Goal: Navigation & Orientation: Find specific page/section

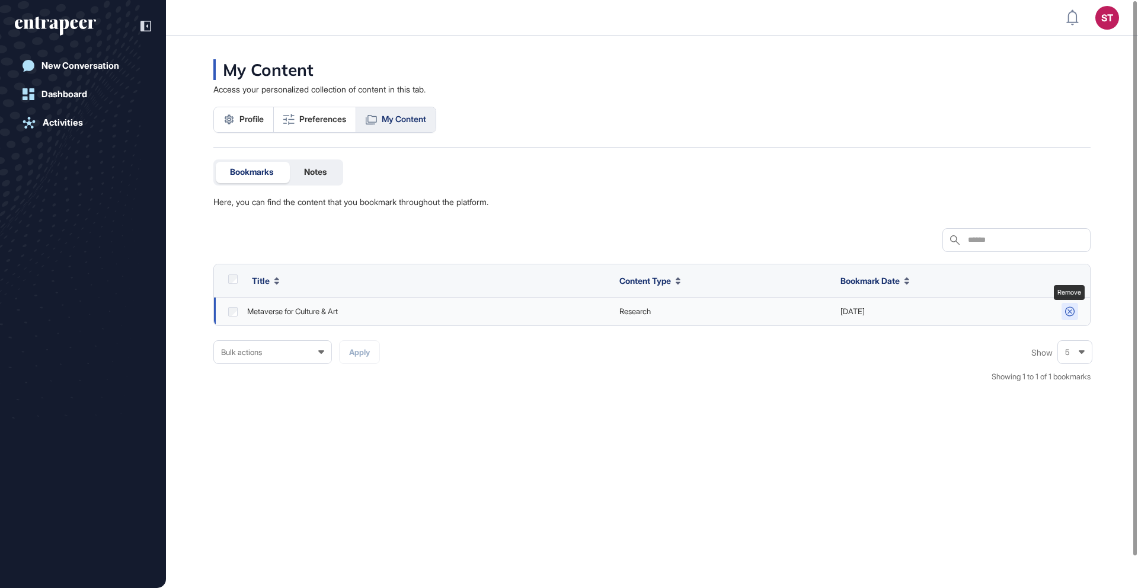
scroll to position [1, 1]
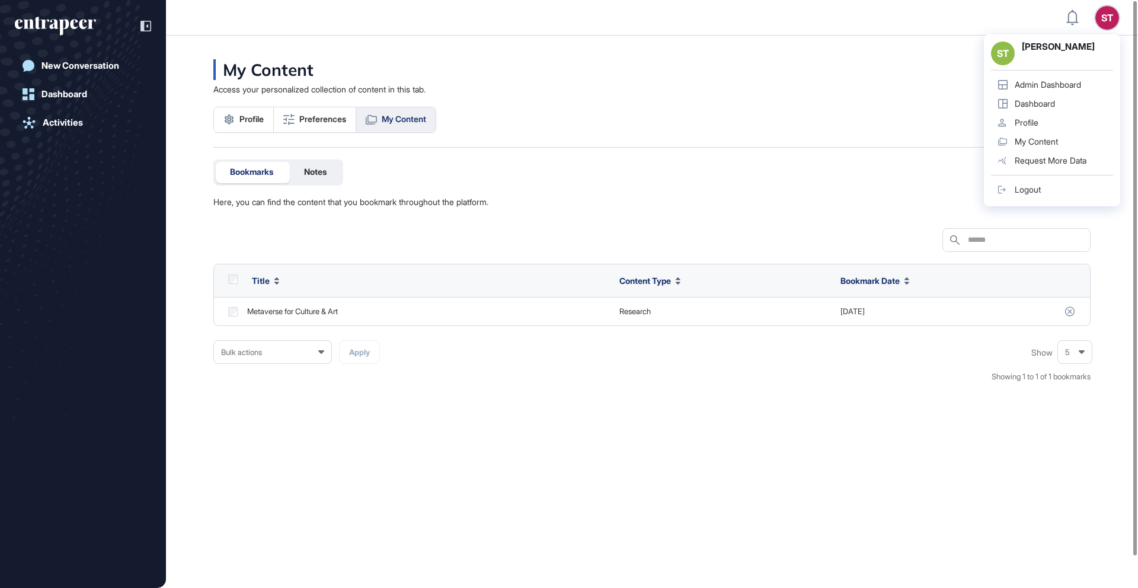
click at [1065, 92] on link "Admin Dashboard" at bounding box center [1052, 84] width 122 height 19
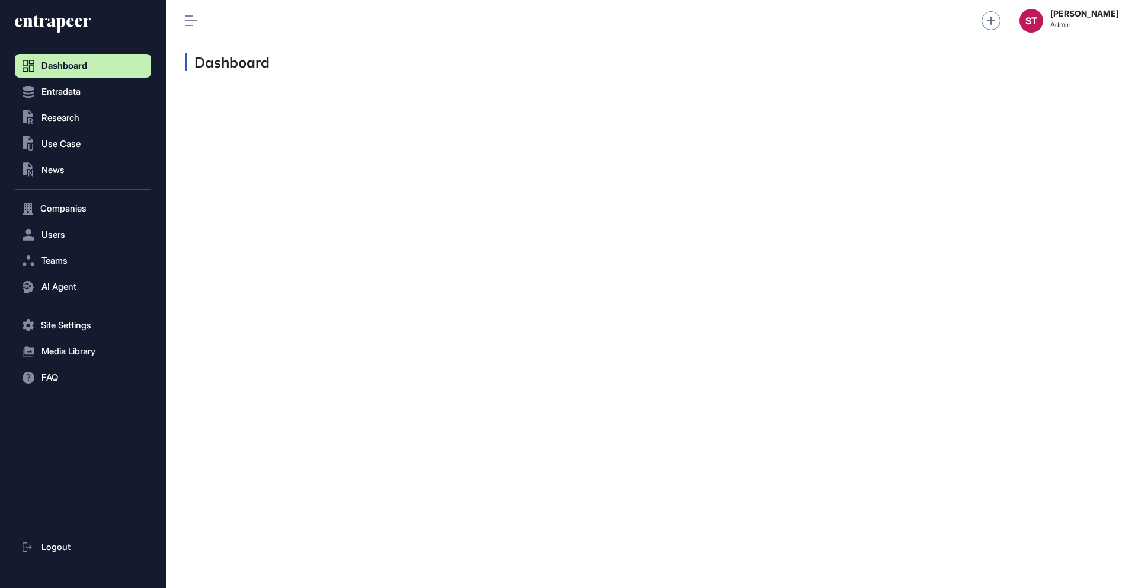
scroll to position [1, 1]
click at [102, 197] on button "Entradata" at bounding box center [83, 209] width 136 height 24
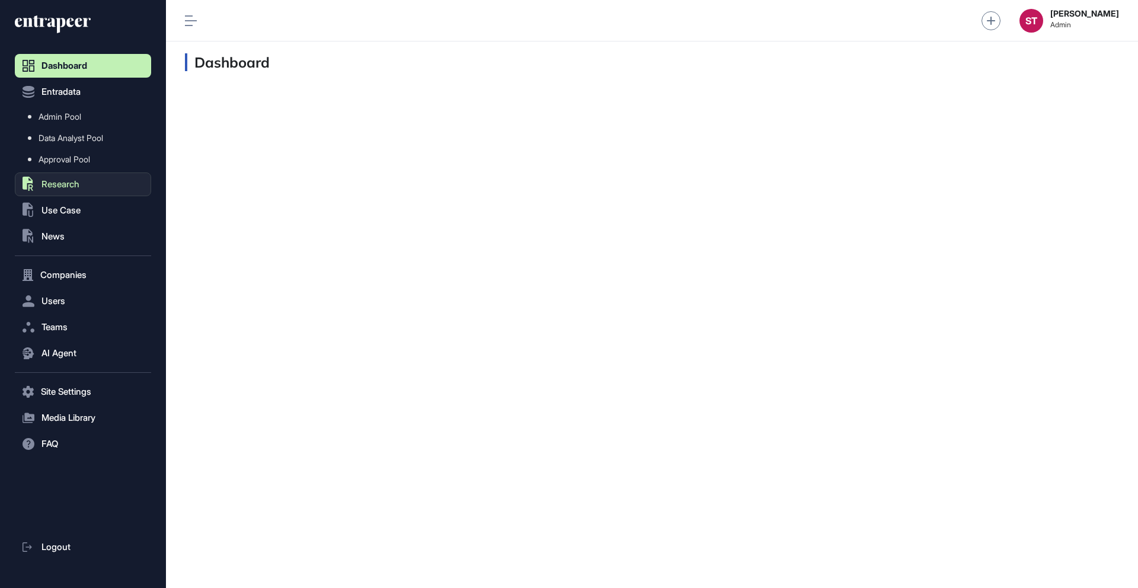
click at [72, 184] on span "Research" at bounding box center [61, 184] width 38 height 9
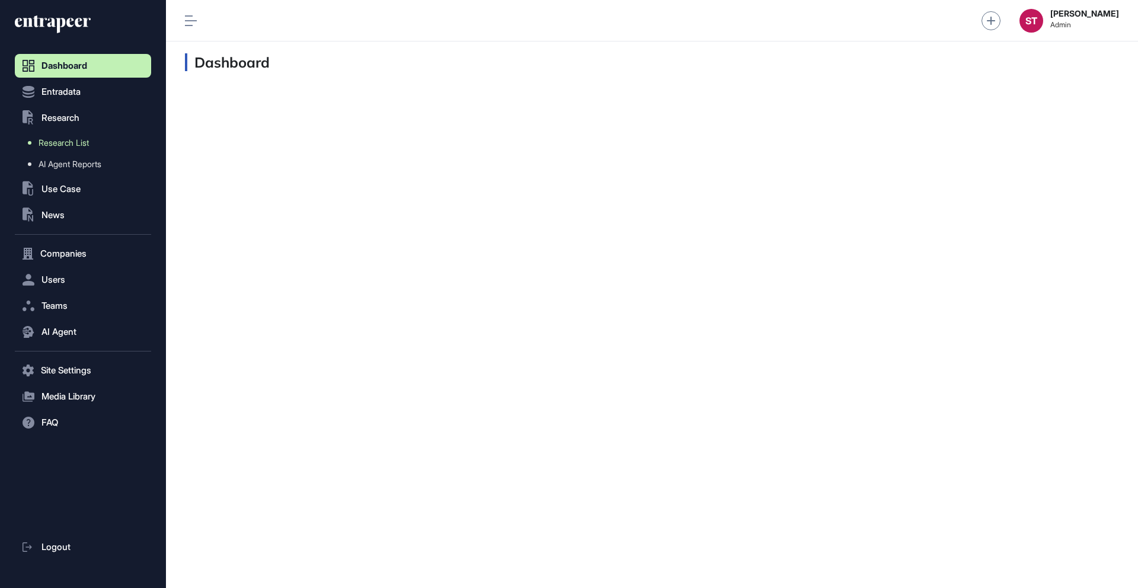
click at [80, 142] on span "Research List" at bounding box center [64, 142] width 50 height 9
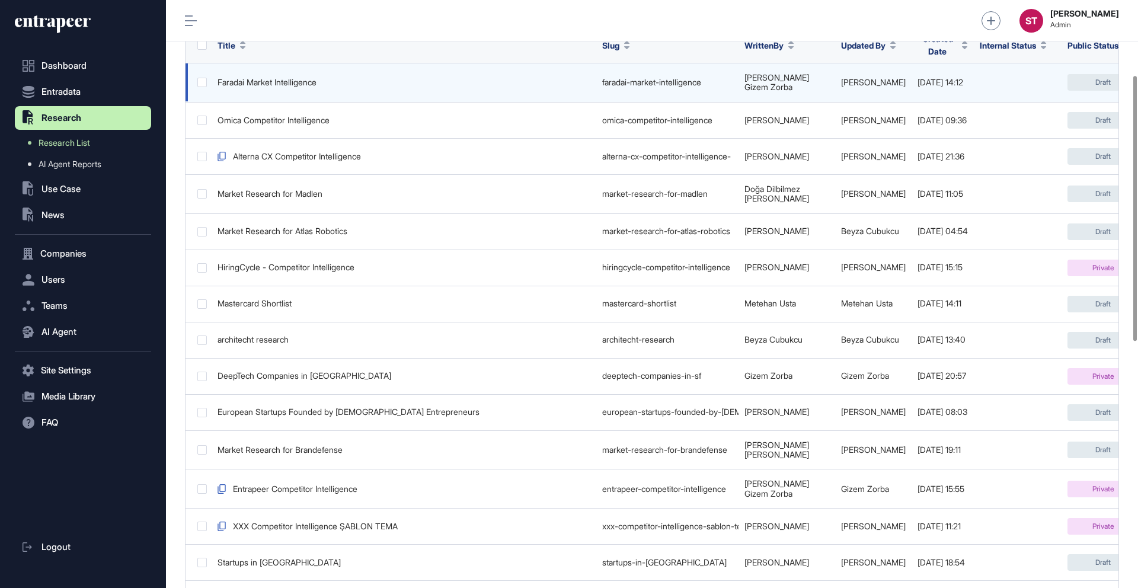
scroll to position [103, 0]
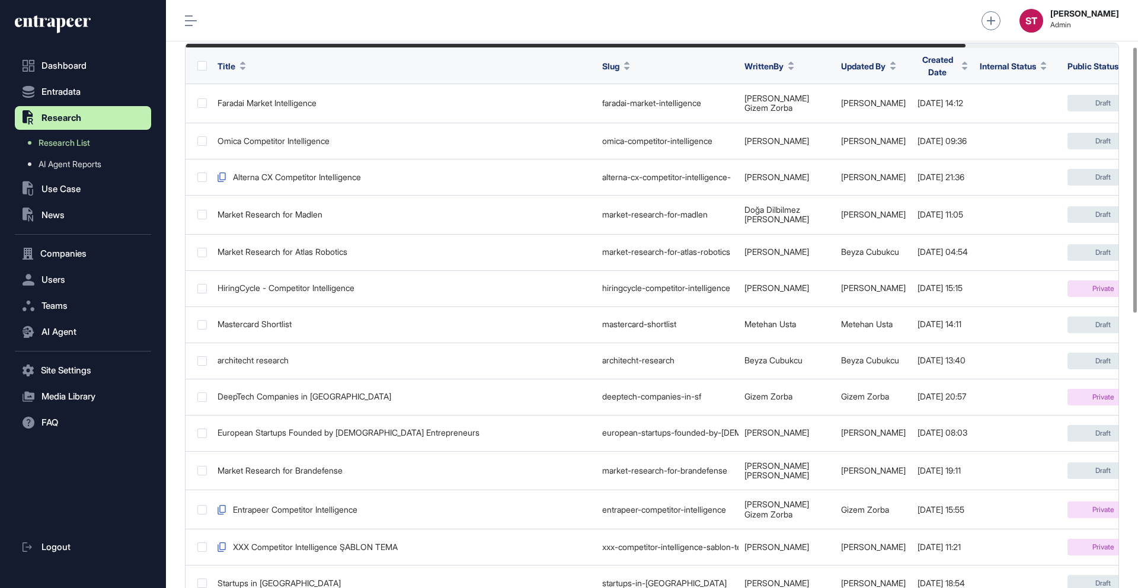
click at [205, 63] on label at bounding box center [201, 65] width 9 height 9
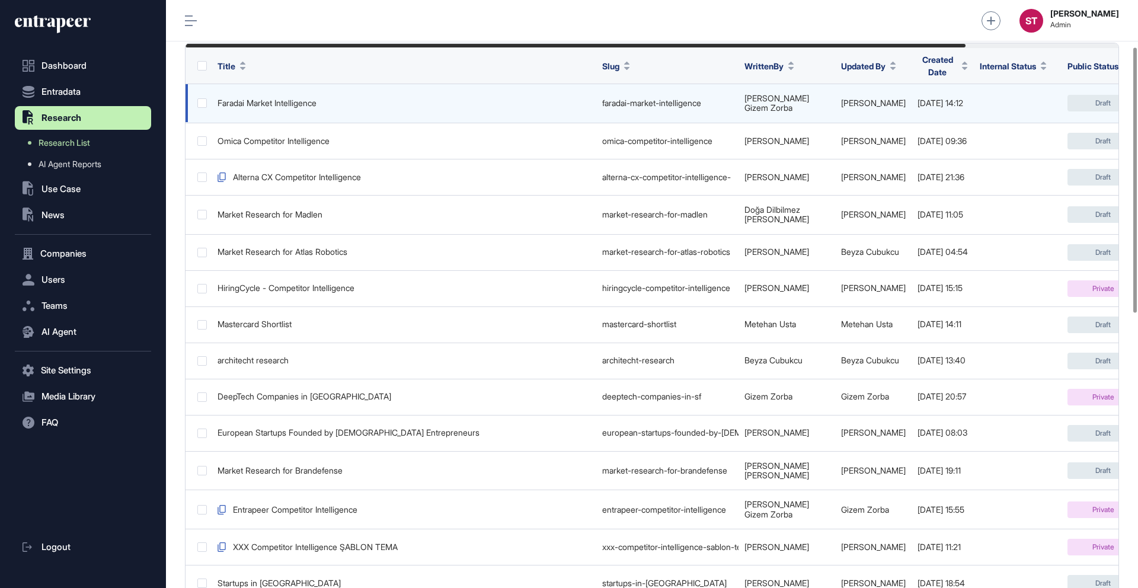
click at [205, 98] on label at bounding box center [201, 102] width 9 height 9
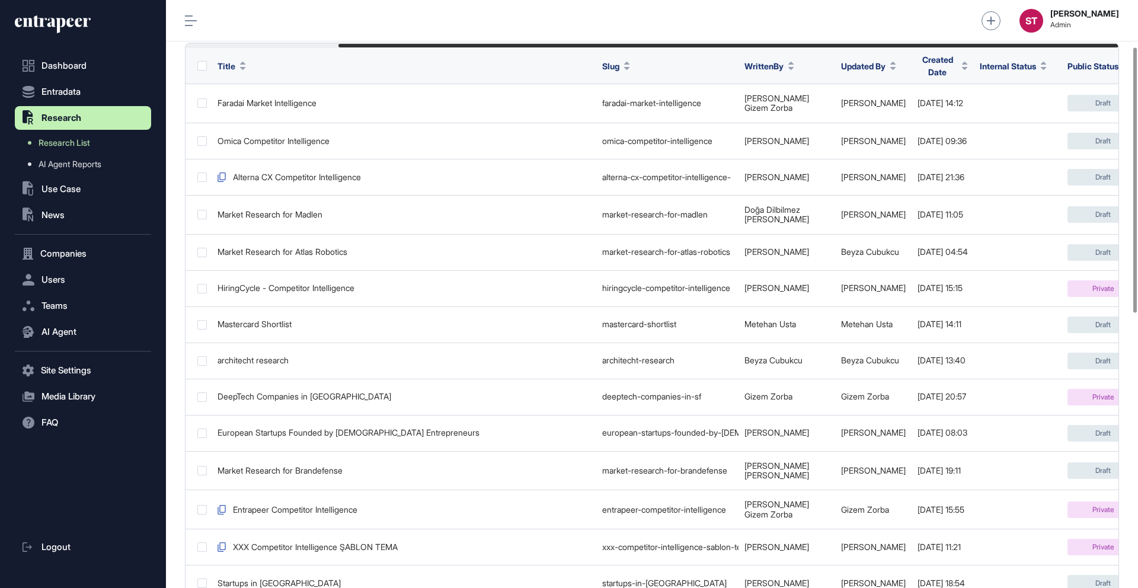
scroll to position [0, 183]
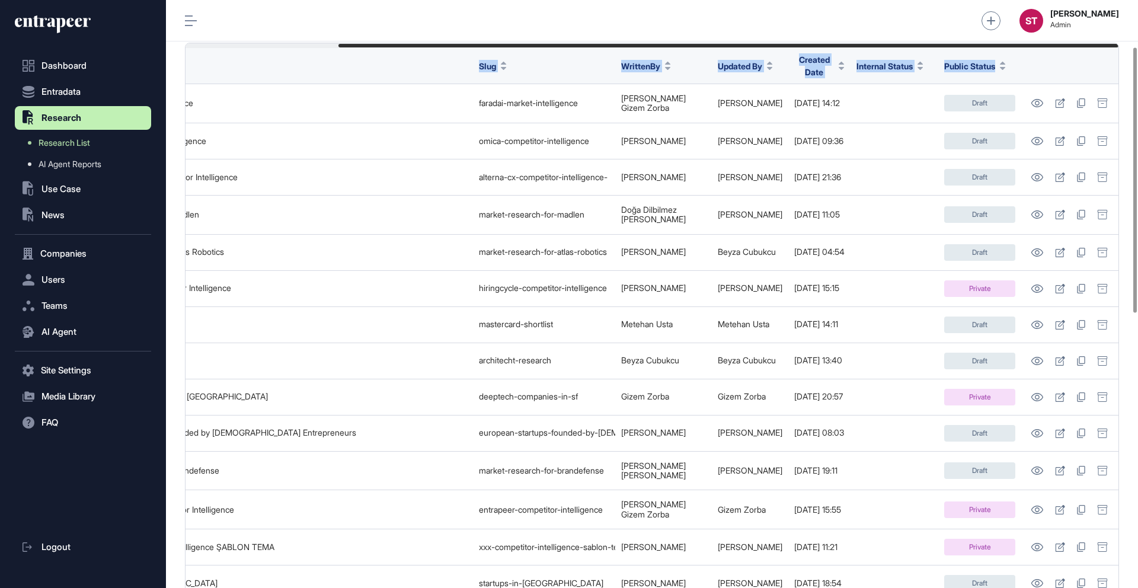
drag, startPoint x: 949, startPoint y: 47, endPoint x: 1020, endPoint y: 50, distance: 71.2
click at [1020, 53] on div "Title Slug WrittenBy Updated By Created Date Internal Status Public Status Fara…" at bounding box center [652, 526] width 934 height 966
click at [944, 22] on div "ST Sienny Thio Admin" at bounding box center [652, 21] width 972 height 42
click at [43, 66] on span "Dashboard" at bounding box center [64, 65] width 45 height 9
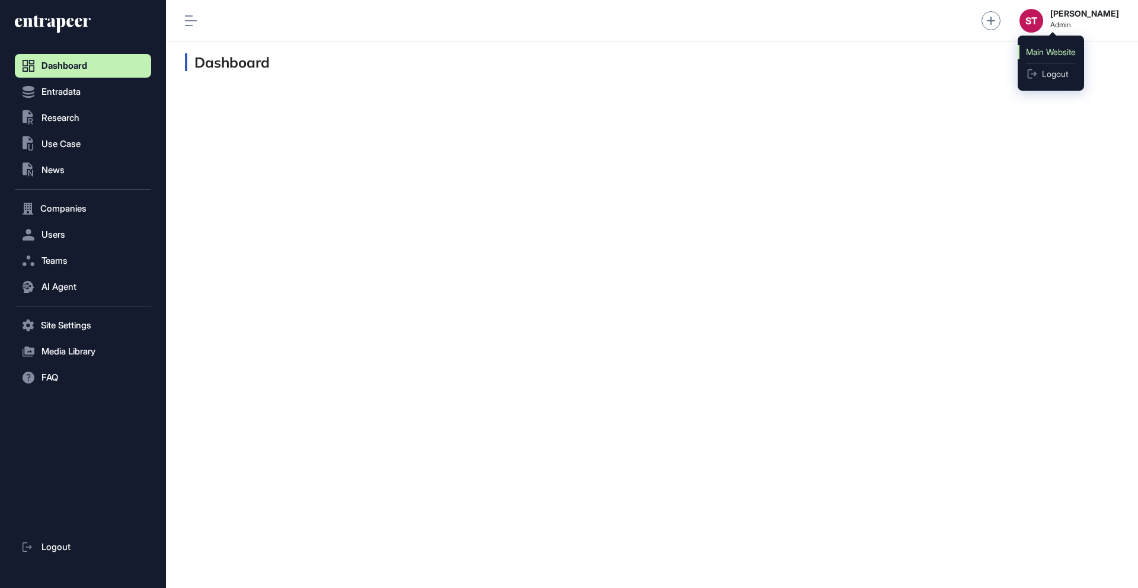
click at [1049, 50] on link "Main Website" at bounding box center [1051, 52] width 66 height 14
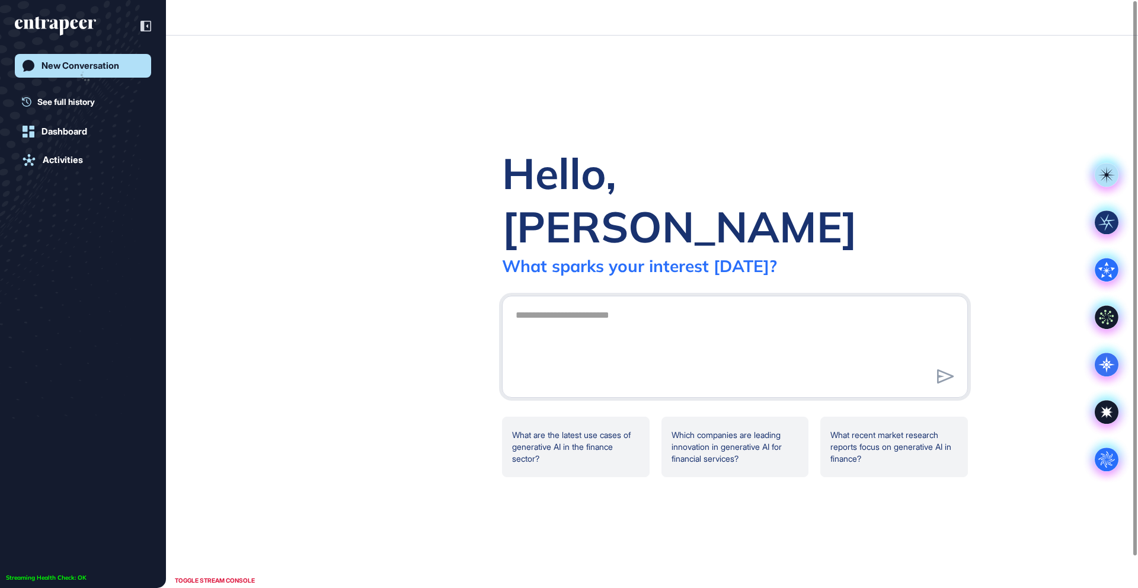
scroll to position [1, 1]
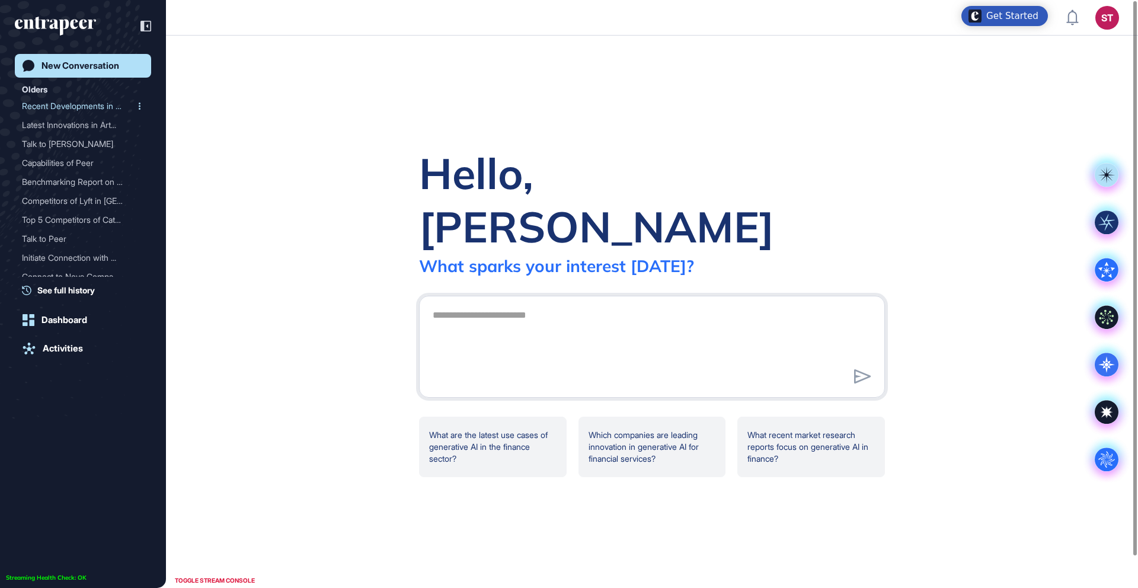
click at [139, 109] on icon at bounding box center [140, 106] width 2 height 7
